Goal: Task Accomplishment & Management: Manage account settings

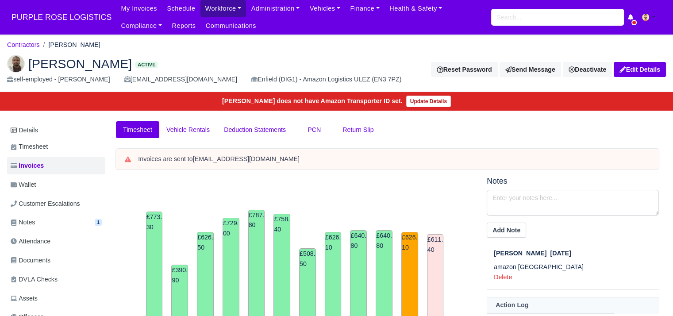
click at [220, 8] on link "Workforce" at bounding box center [223, 8] width 46 height 17
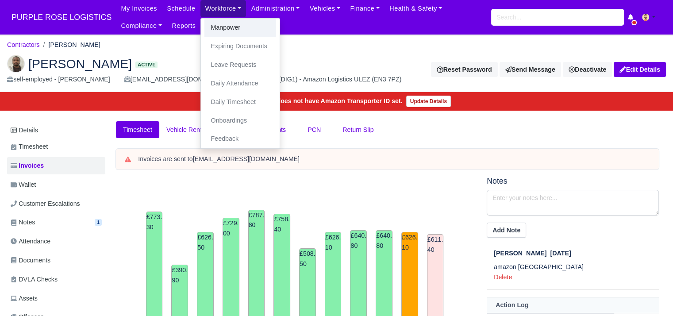
click at [218, 32] on link "Manpower" at bounding box center [240, 28] width 72 height 19
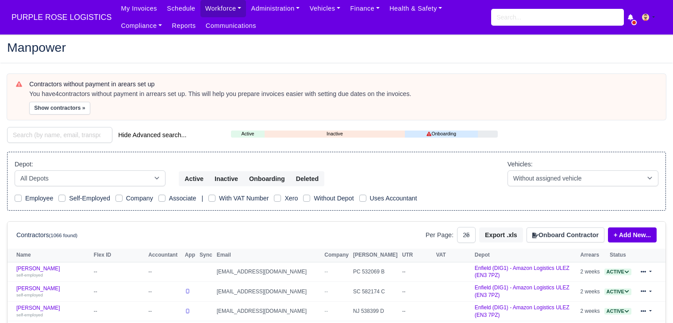
select select "25"
click at [87, 135] on input "search" at bounding box center [59, 135] width 105 height 16
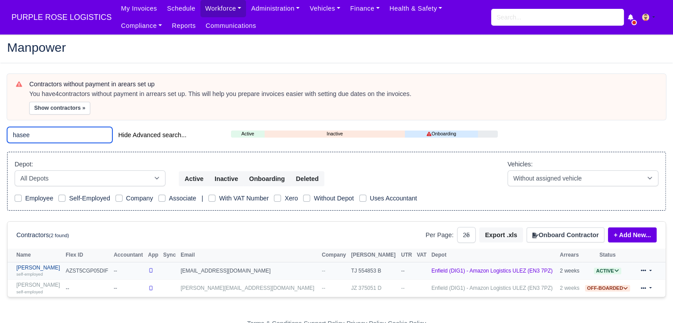
type input "hasee"
click at [42, 272] on small "self-employed" at bounding box center [29, 274] width 27 height 5
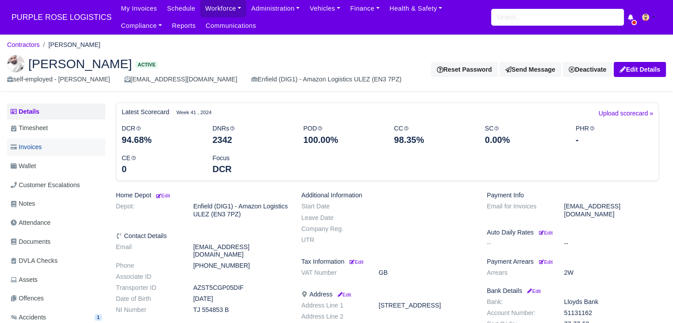
click at [56, 149] on link "Invoices" at bounding box center [56, 146] width 98 height 17
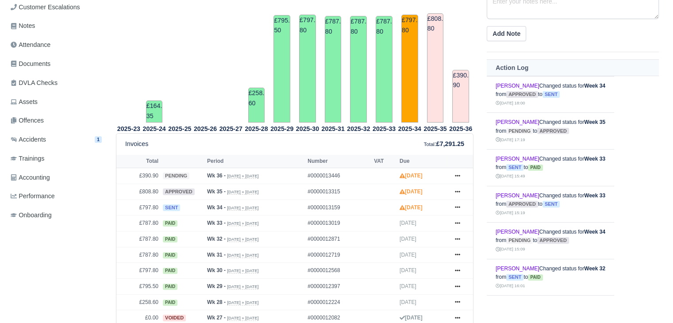
scroll to position [179, 0]
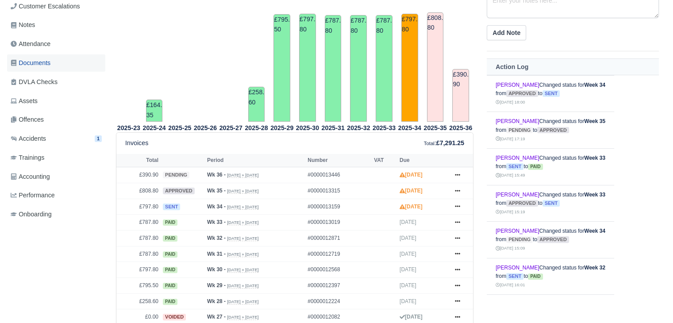
click at [57, 68] on link "Documents" at bounding box center [56, 62] width 98 height 17
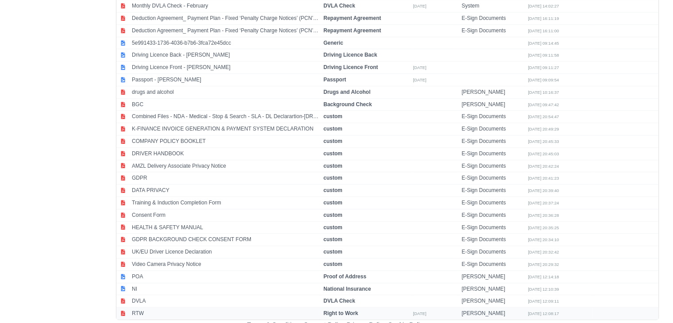
scroll to position [759, 0]
click at [163, 308] on td "RTW" at bounding box center [225, 314] width 191 height 12
select select "right-to-work"
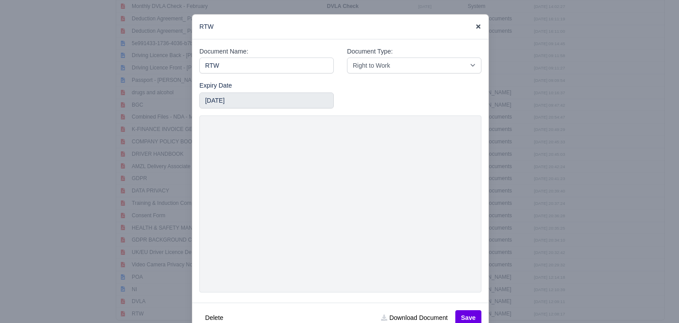
click at [475, 29] on icon at bounding box center [478, 26] width 6 height 6
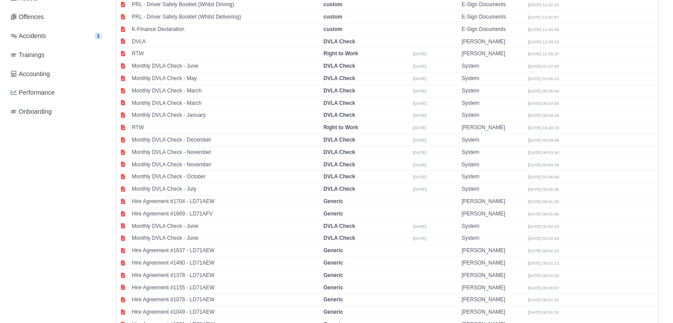
scroll to position [275, 0]
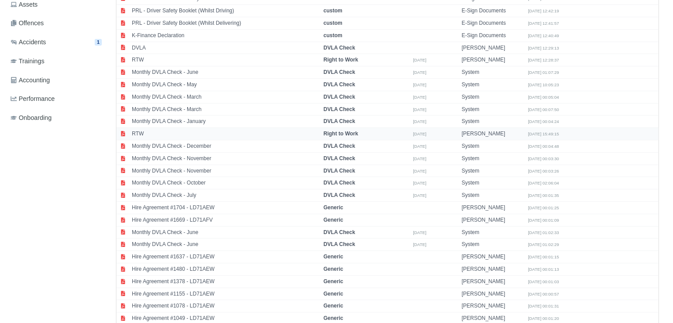
click at [225, 130] on td "RTW" at bounding box center [225, 134] width 191 height 12
select select "right-to-work"
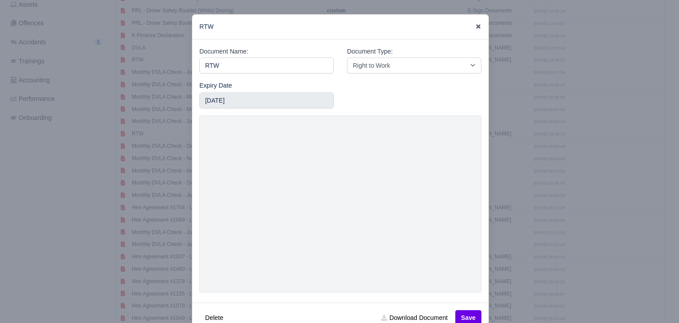
click at [475, 25] on icon at bounding box center [478, 26] width 6 height 6
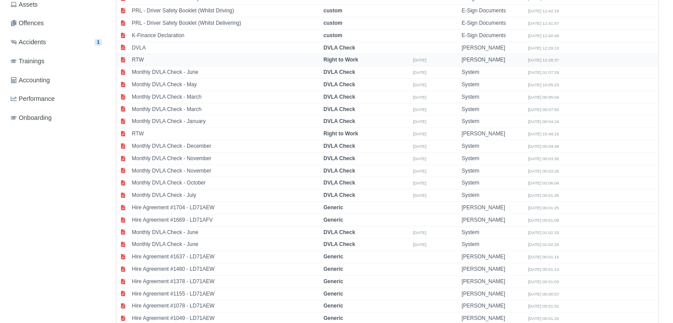
click at [308, 57] on td "RTW" at bounding box center [225, 60] width 191 height 12
select select "right-to-work"
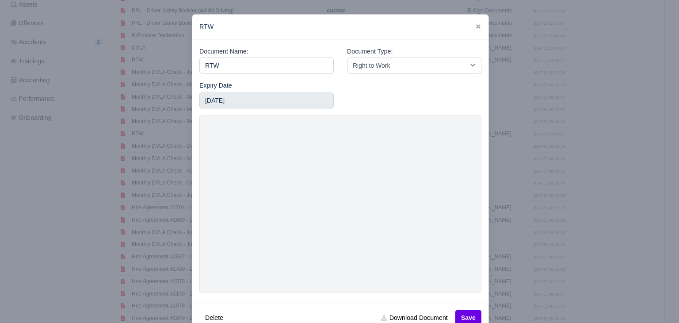
click at [498, 183] on div at bounding box center [339, 161] width 679 height 323
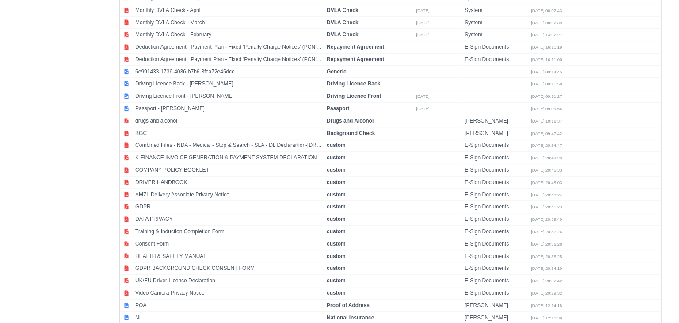
scroll to position [759, 0]
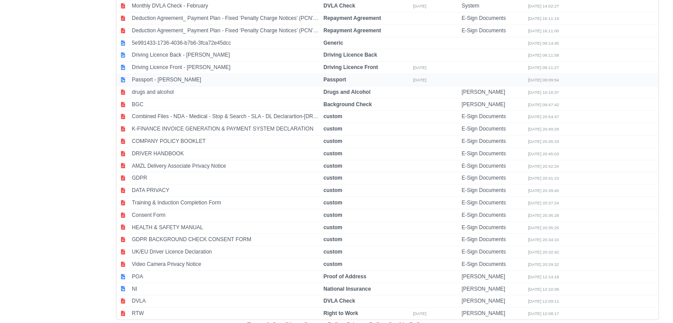
click at [189, 75] on td "Passport - [PERSON_NAME]" at bounding box center [225, 80] width 191 height 12
select select "passport"
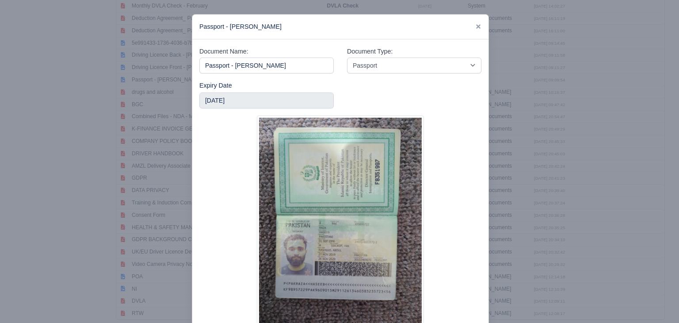
click at [541, 199] on div at bounding box center [339, 161] width 679 height 323
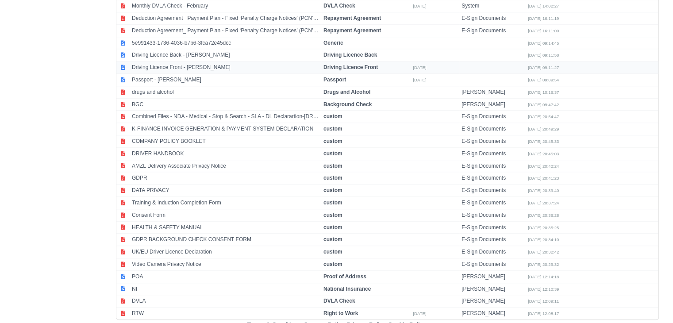
click at [211, 61] on td "Driving Licence Front - [PERSON_NAME]" at bounding box center [225, 67] width 191 height 12
select select "driving-licence-front"
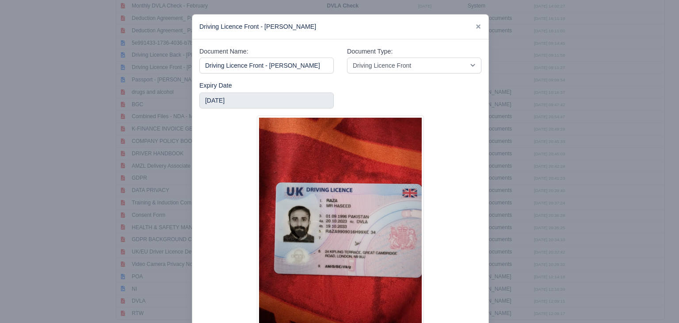
scroll to position [65, 0]
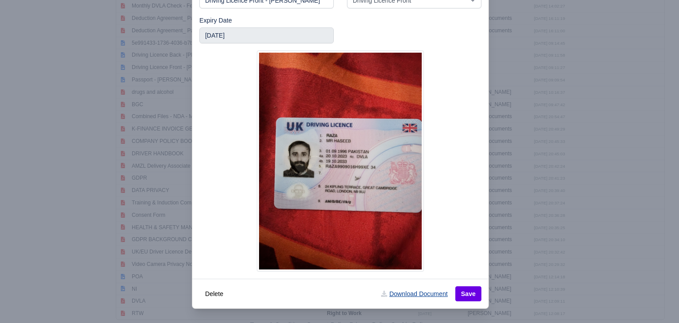
click at [422, 288] on link "Download Document" at bounding box center [414, 293] width 78 height 15
click at [503, 195] on div at bounding box center [339, 161] width 679 height 323
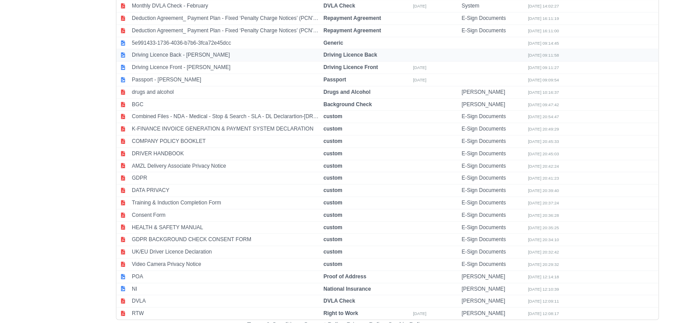
click at [230, 49] on td "Driving Licence Back - [PERSON_NAME]" at bounding box center [225, 55] width 191 height 12
select select "driving-licence-back"
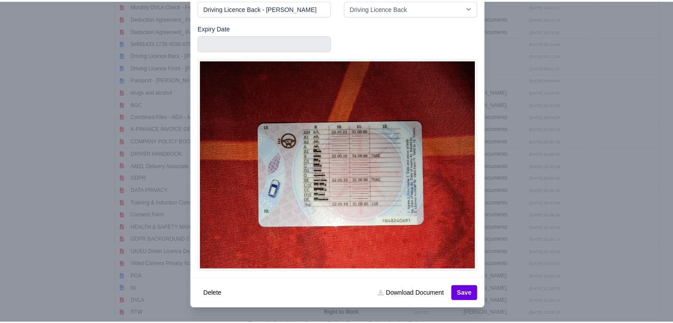
scroll to position [58, 0]
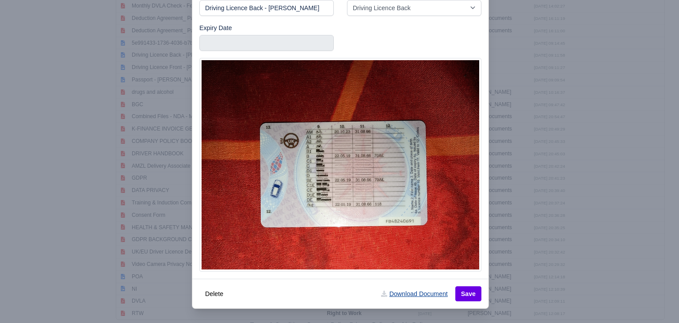
click at [415, 294] on link "Download Document" at bounding box center [414, 293] width 78 height 15
click at [545, 226] on div at bounding box center [339, 161] width 679 height 323
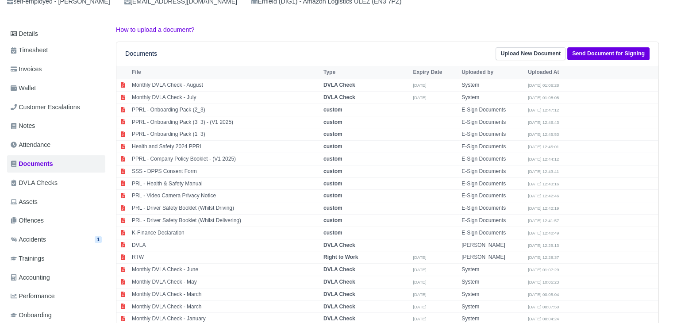
scroll to position [79, 0]
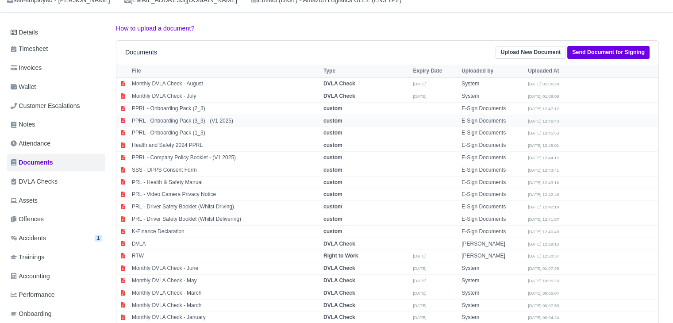
click at [242, 122] on td "PPRL - Onboarding Pack (3_3) - (V1 2025)" at bounding box center [225, 121] width 191 height 12
select select "custom"
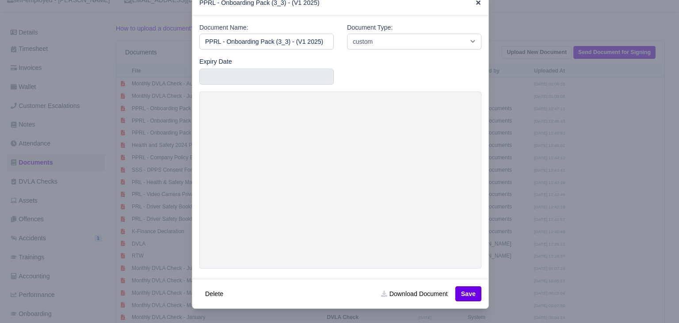
click at [475, 6] on icon at bounding box center [478, 3] width 6 height 6
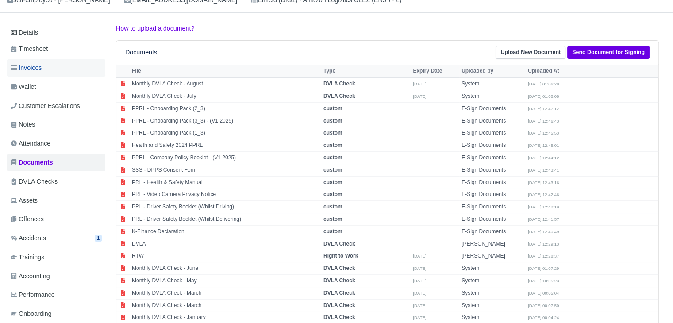
click at [63, 72] on link "Invoices" at bounding box center [56, 67] width 98 height 17
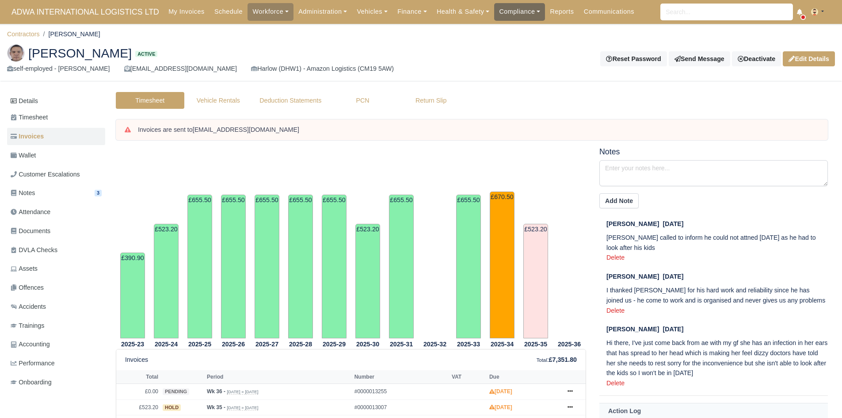
click at [496, 7] on link "Compliance" at bounding box center [519, 11] width 51 height 17
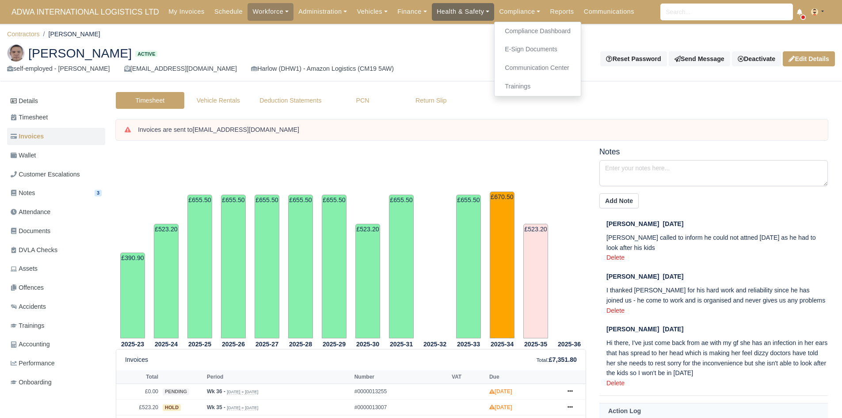
click at [455, 16] on link "Health & Safety" at bounding box center [463, 11] width 63 height 17
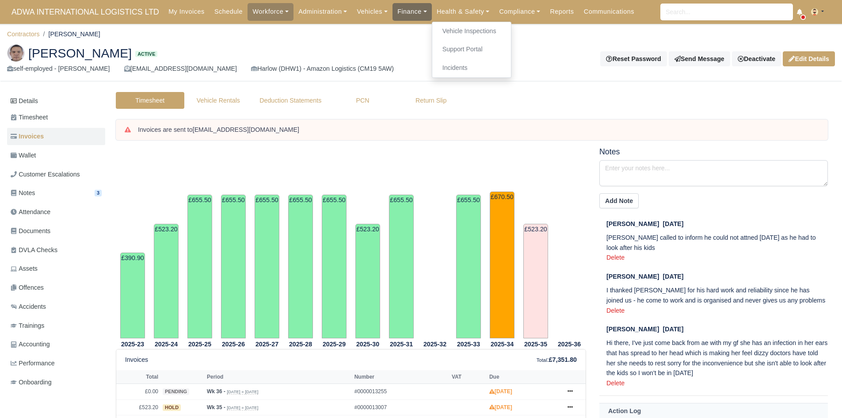
click at [408, 6] on link "Finance" at bounding box center [412, 11] width 39 height 17
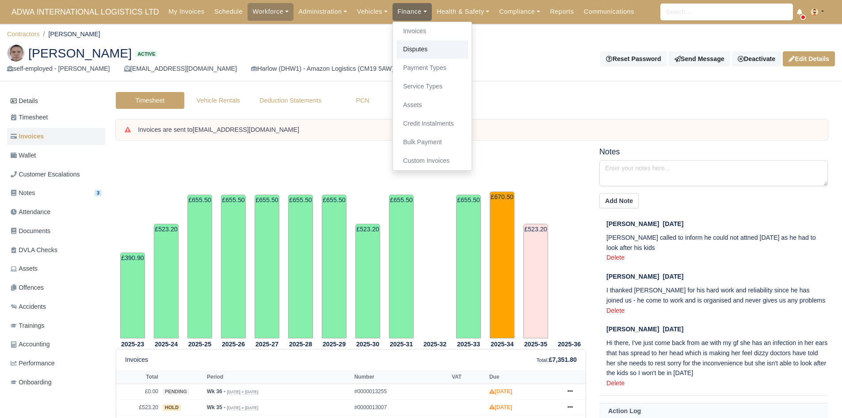
click at [411, 51] on link "Disputes" at bounding box center [433, 49] width 72 height 19
